Goal: Information Seeking & Learning: Learn about a topic

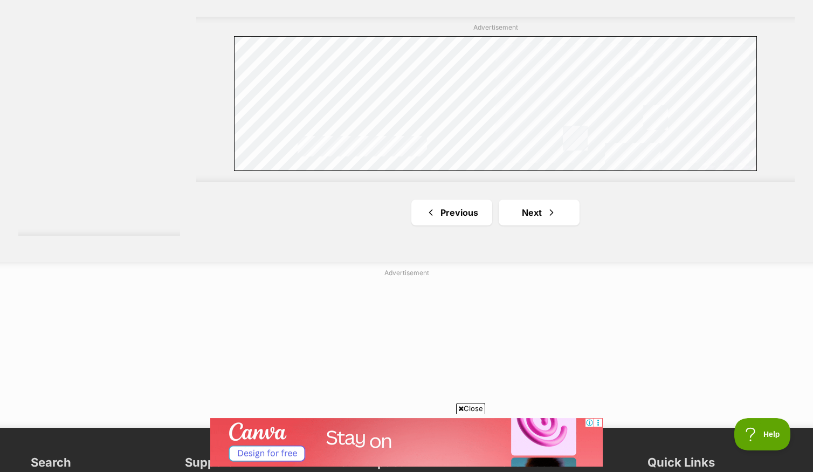
scroll to position [2063, 0]
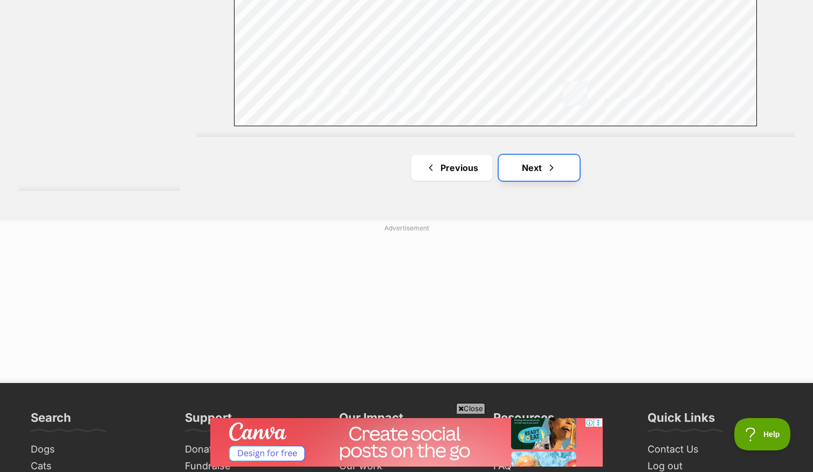
click at [538, 172] on link "Next" at bounding box center [539, 168] width 81 height 26
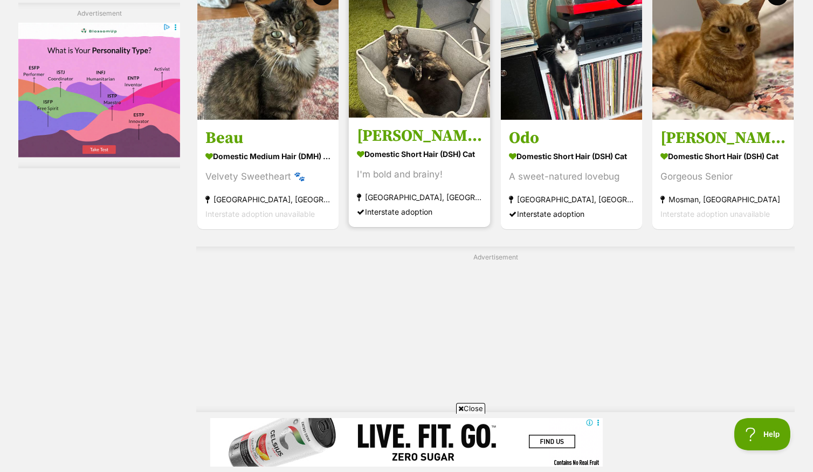
scroll to position [1847, 0]
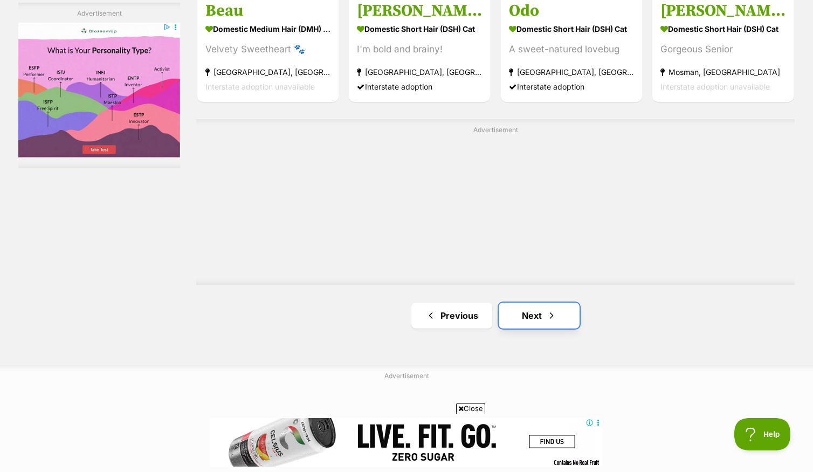
click at [546, 328] on link "Next" at bounding box center [539, 316] width 81 height 26
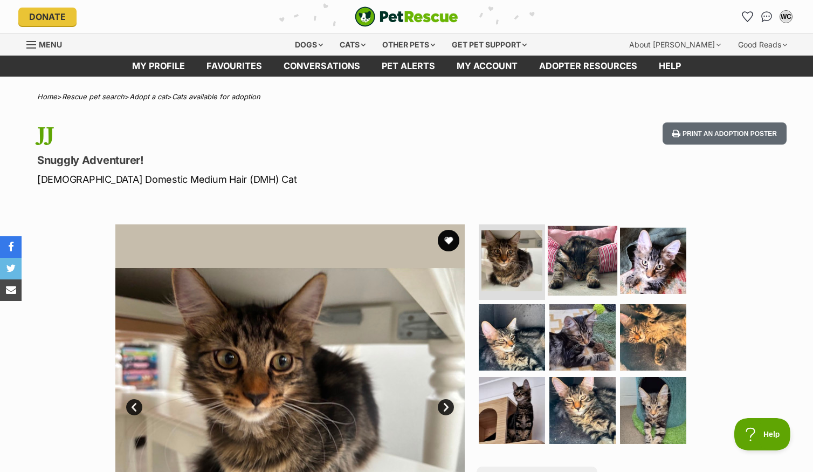
click at [578, 265] on img at bounding box center [583, 261] width 70 height 70
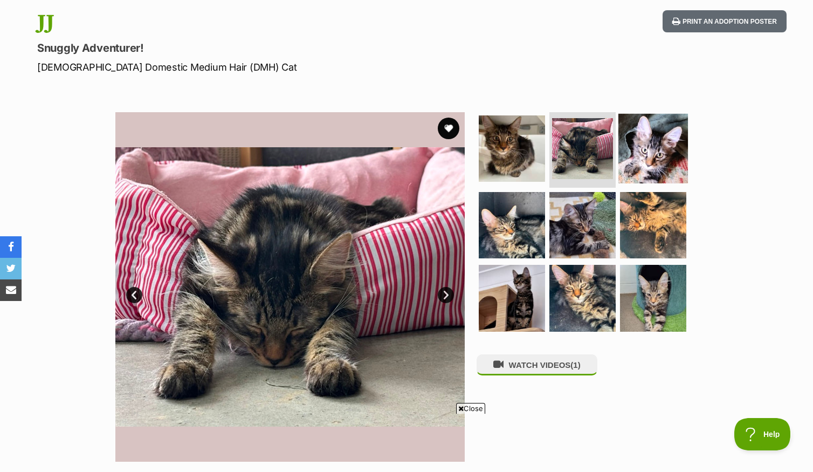
click at [661, 162] on img at bounding box center [654, 149] width 70 height 70
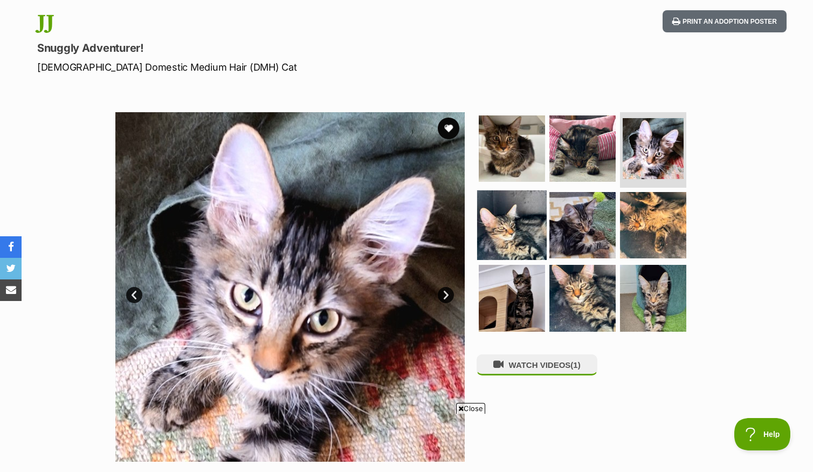
click at [488, 240] on img at bounding box center [512, 225] width 70 height 70
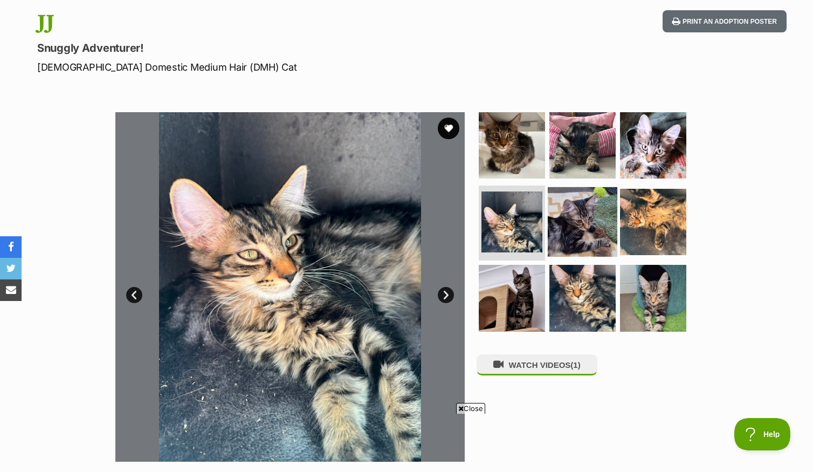
click at [578, 232] on img at bounding box center [583, 222] width 70 height 70
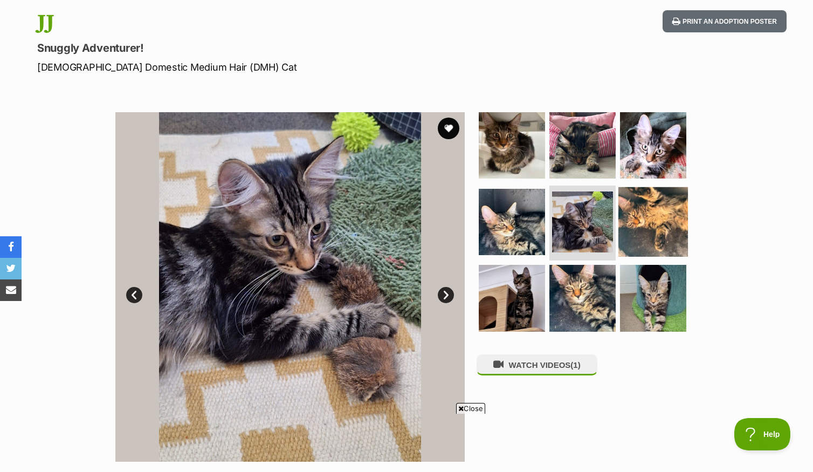
click at [658, 235] on img at bounding box center [654, 222] width 70 height 70
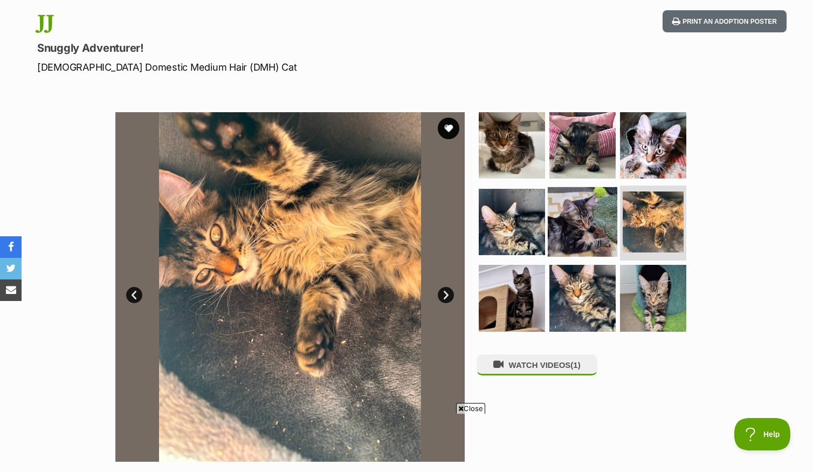
click at [571, 242] on img at bounding box center [583, 222] width 70 height 70
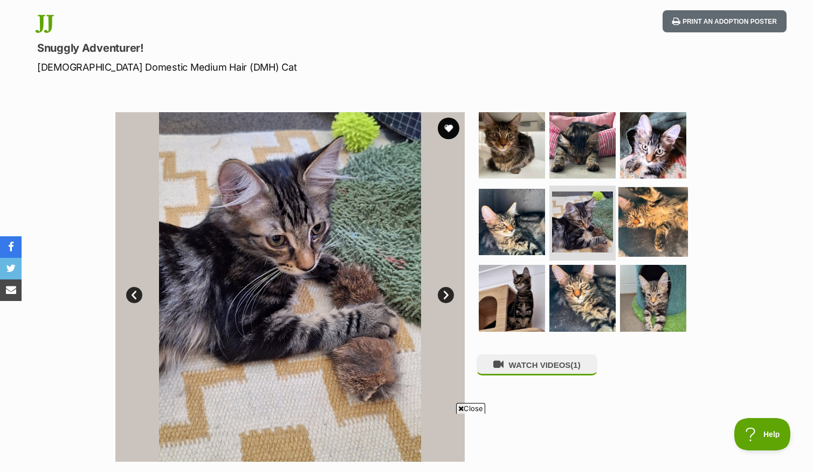
click at [630, 221] on img at bounding box center [654, 222] width 70 height 70
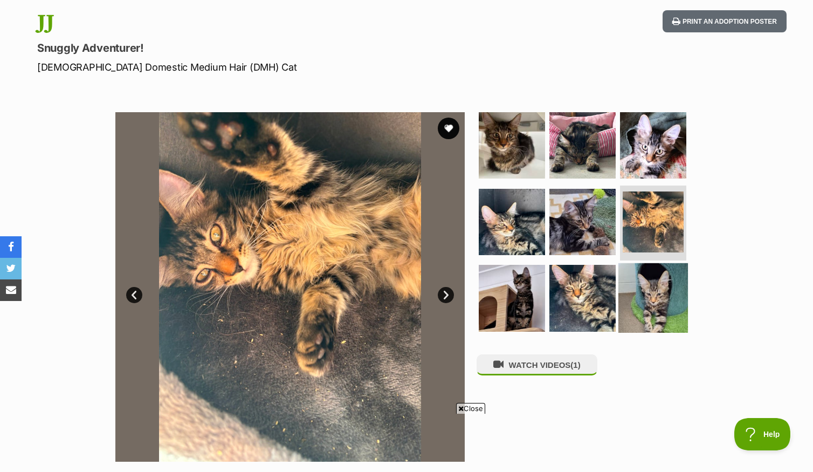
click at [634, 298] on img at bounding box center [654, 298] width 70 height 70
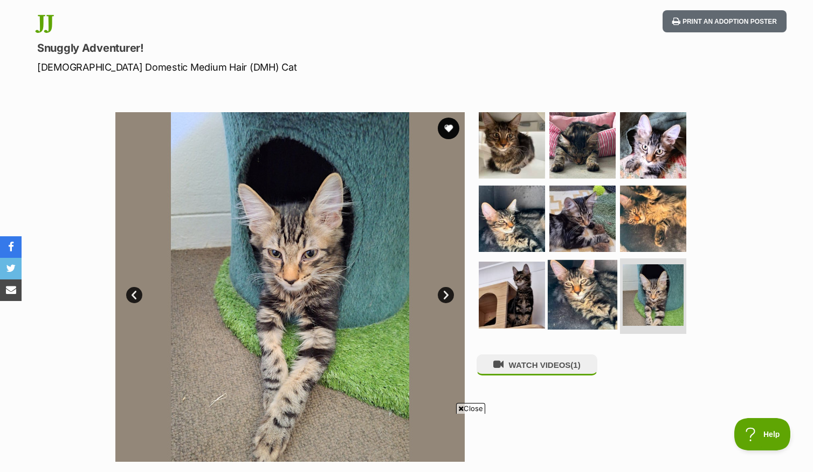
click at [569, 301] on img at bounding box center [583, 295] width 70 height 70
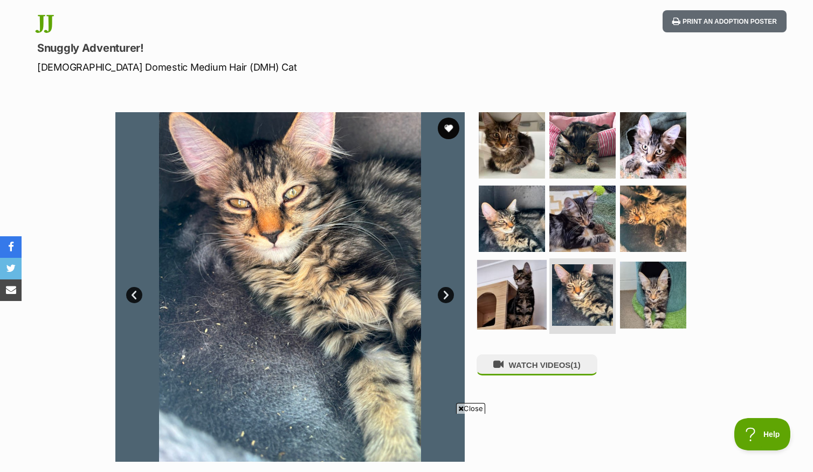
click at [496, 298] on img at bounding box center [512, 295] width 70 height 70
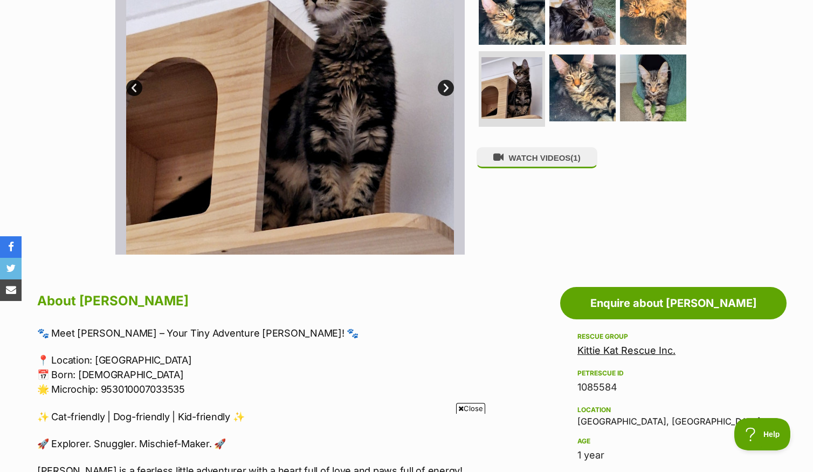
scroll to position [518, 0]
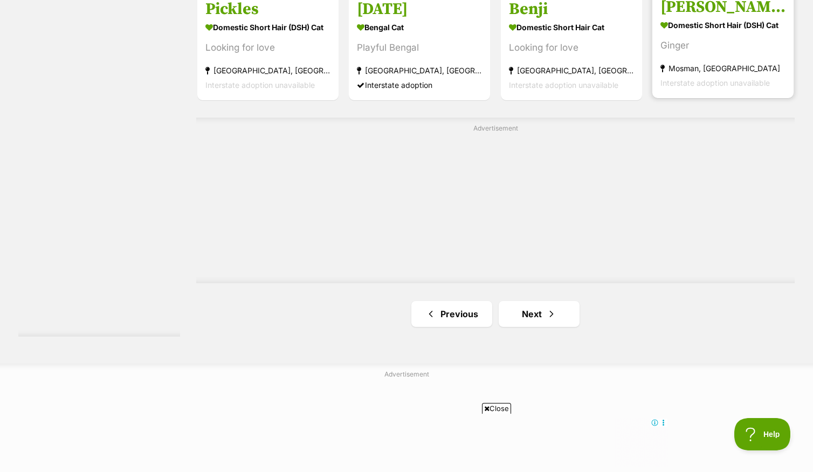
scroll to position [1856, 0]
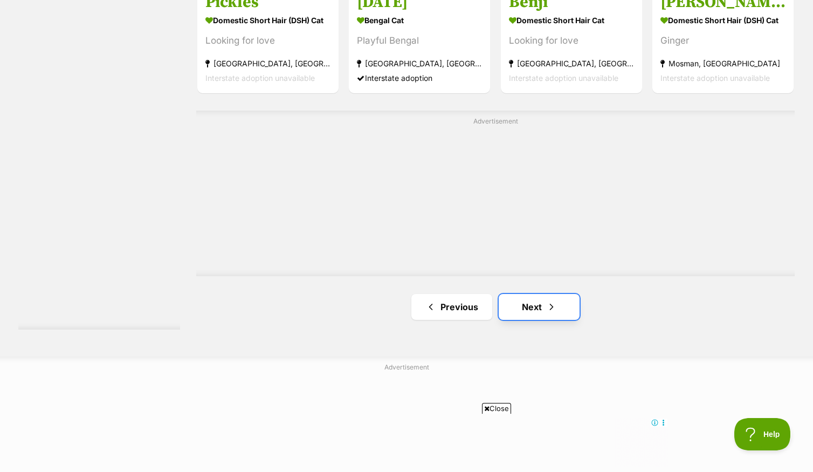
click at [556, 313] on span "Next page" at bounding box center [551, 306] width 11 height 13
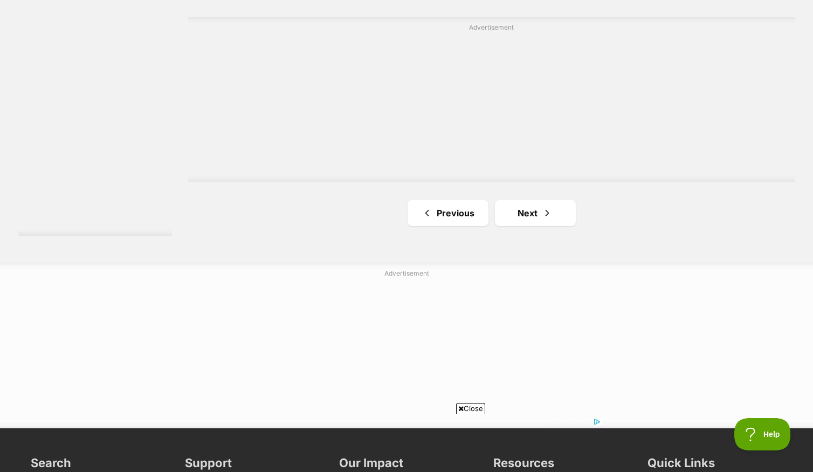
scroll to position [1907, 0]
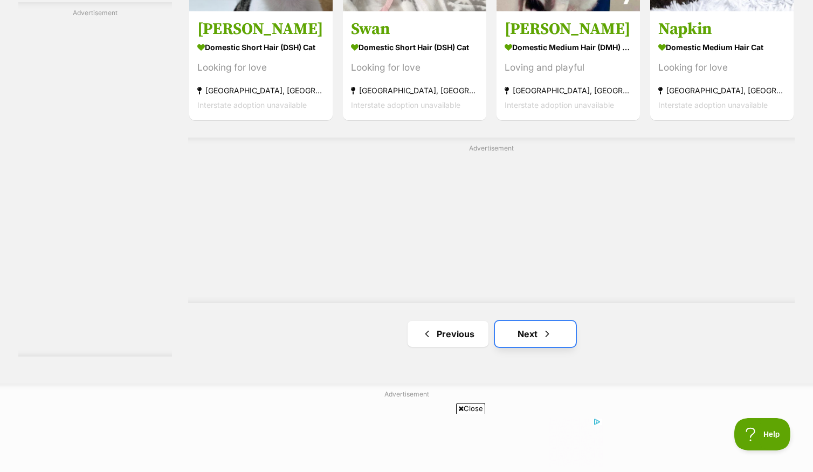
click at [536, 342] on link "Next" at bounding box center [535, 334] width 81 height 26
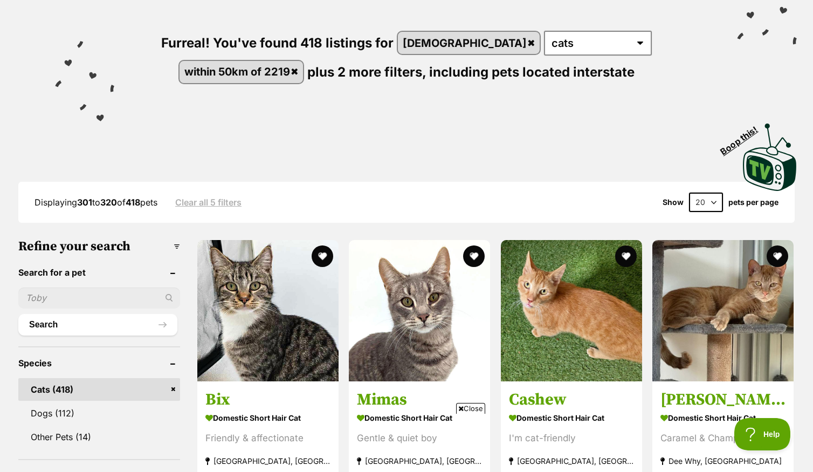
select select "60"
click option "60" at bounding box center [0, 0] width 0 height 0
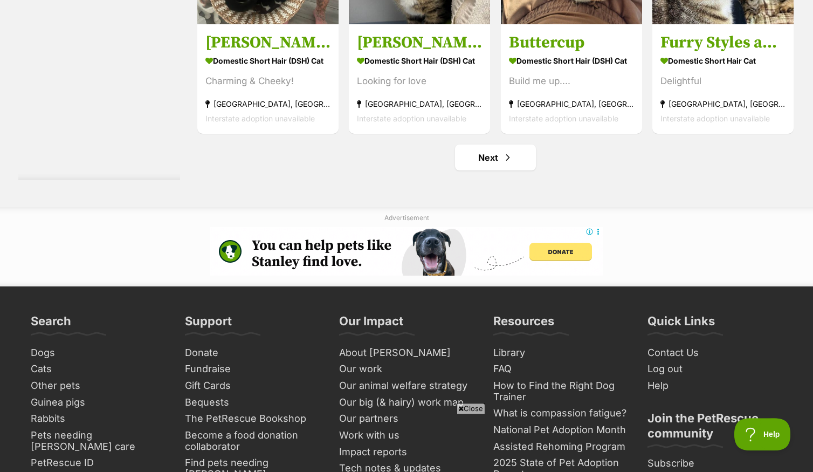
scroll to position [5532, 0]
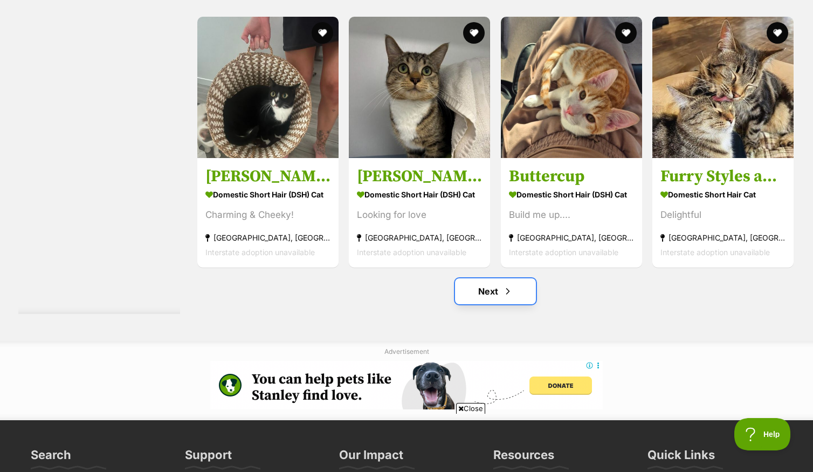
click at [499, 302] on link "Next" at bounding box center [495, 291] width 81 height 26
